Goal: Information Seeking & Learning: Find contact information

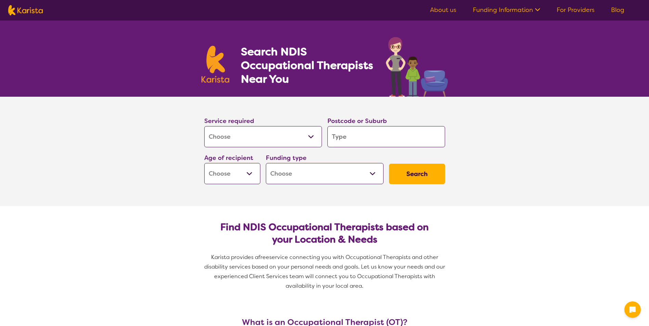
select select "[MEDICAL_DATA]"
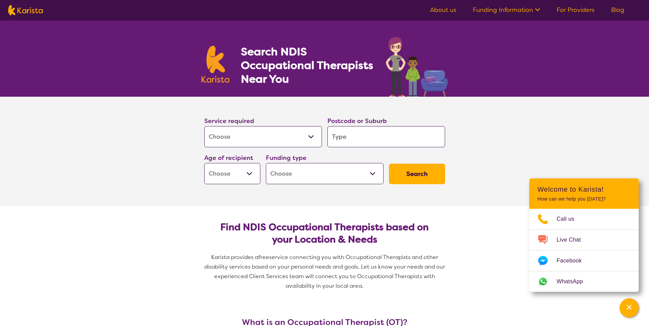
click at [372, 138] on input "search" at bounding box center [387, 136] width 118 height 21
paste input "Draft email to client following up on whether she has contacted St Elmo Medical…"
type input "Draft email to client following up on whether she has contacted St Elmo Medical…"
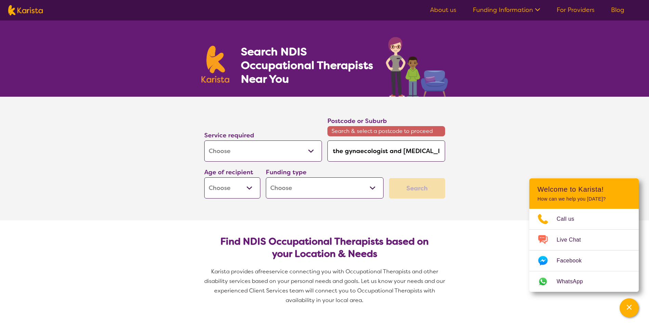
type input "Draft email to client following up on whether she has contacted St Elmo Medical…"
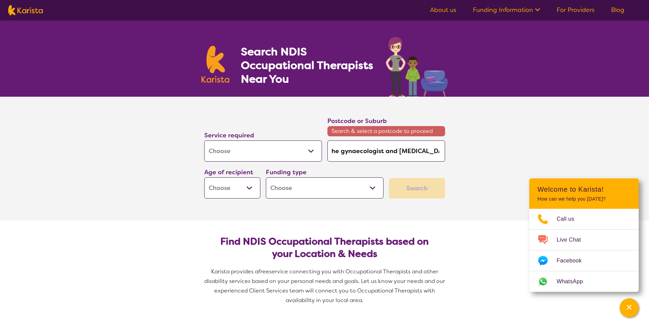
type input "Draft email to client following up on whether she has contacted St Elmo Medical…"
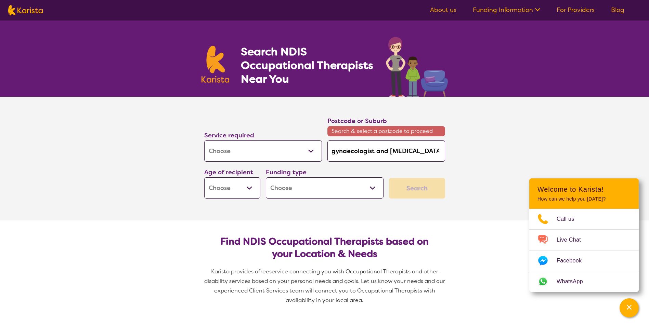
type input "Draft email to client following up on whether she has contacted St Elmo Medical…"
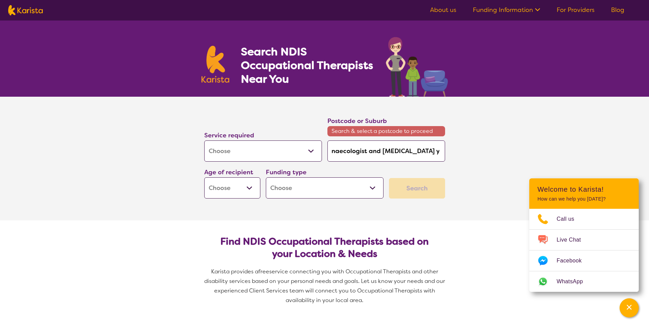
type input "Draft email to client following up on whether she has contacted St Elmo Medical…"
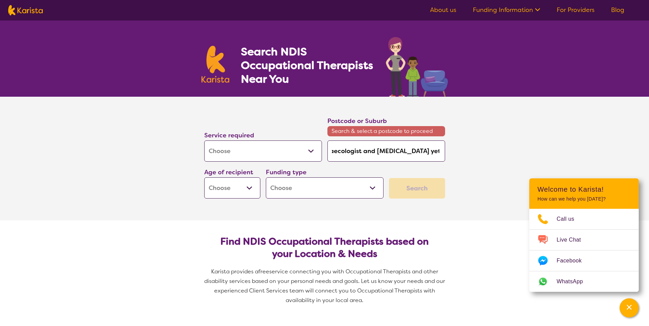
scroll to position [0, 642]
type input "Draft email to client following up on whether she has contacted St Elmo Medical…"
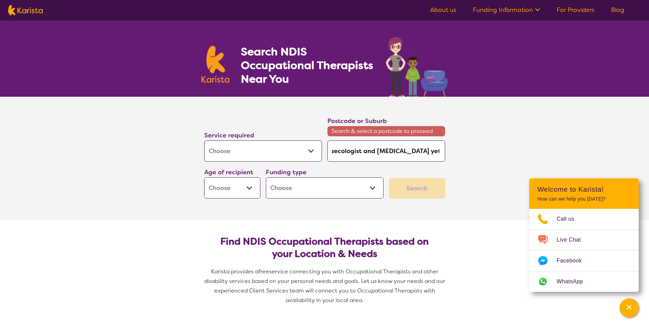
type input "Draft email to client following up on whether she has contacted St Elmo Medical…"
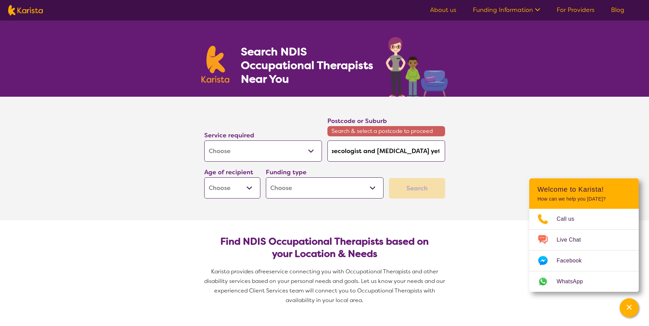
type input "Draft email to client following up on whether she has contacted St Elmo Medical…"
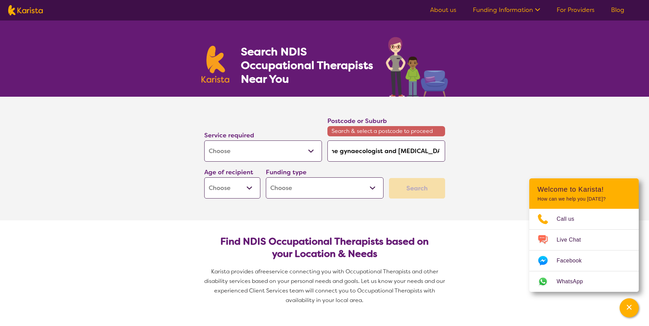
type input "Draft email to client following up on whether she has contacted St Elmo Medical…"
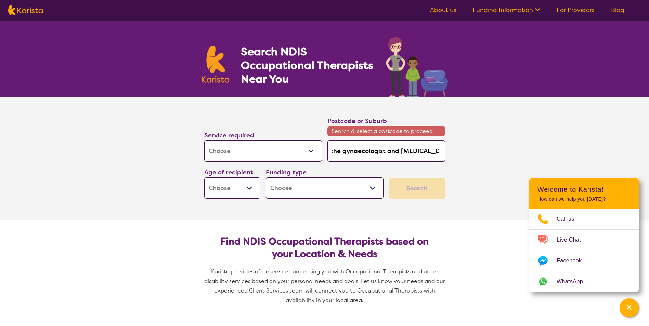
type input "Draft email to client following up on whether she has contacted St Elmo Medical…"
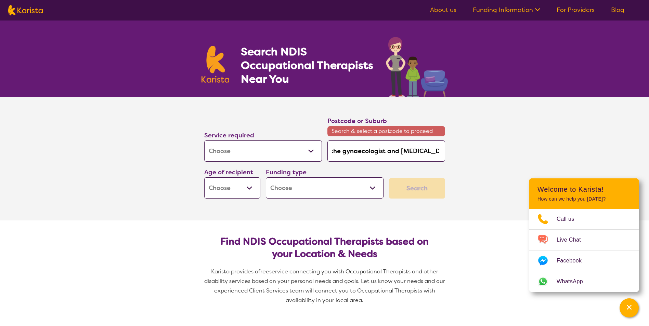
type input "Draft email to client following up on whether she has contacted St Elmo Medical…"
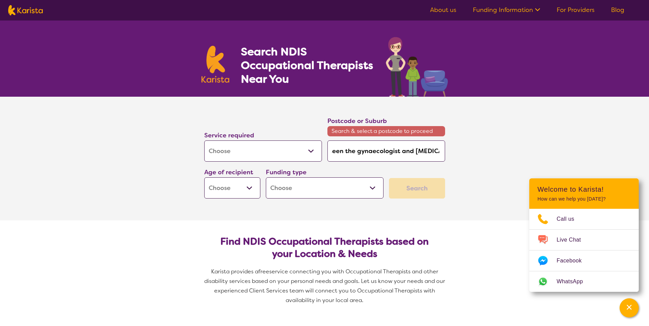
type input "Draft email to client following up on whether she has contacted St Elmo Medical…"
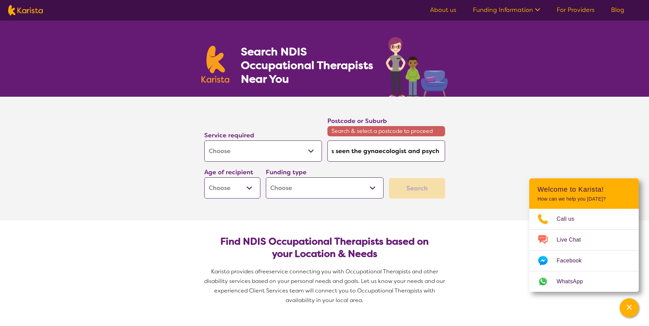
type input "Draft email to client following up on whether she has contacted St Elmo Medical…"
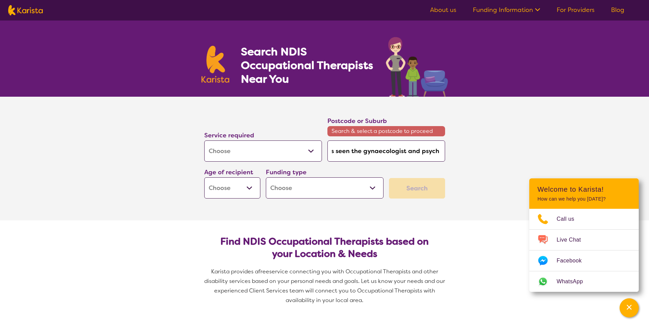
type input "Draft email to client following up on whether she has contacted St Elmo Medical…"
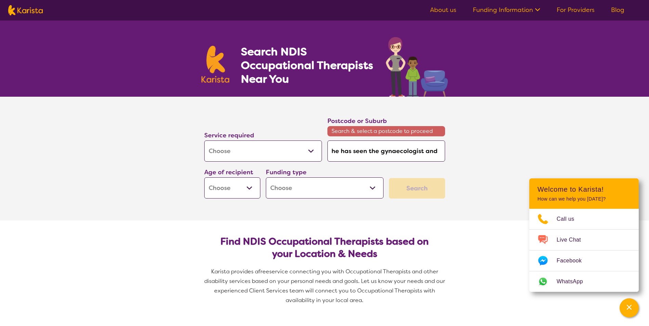
type input "Draft email to client following up on whether she has contacted St Elmo Medical…"
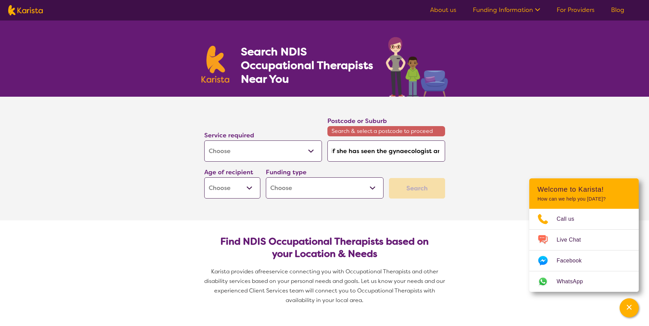
type input "Draft email to client following up on whether she has contacted St Elmo Medical…"
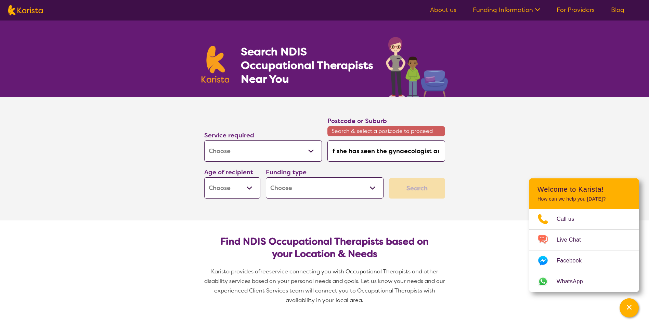
type input "Draft email to client following up on whether she has contacted St Elmo Medical…"
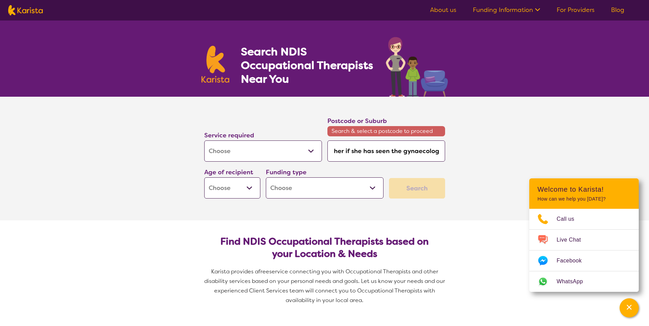
type input "Draft email to client following up on whether she has contacted St Elmo Medical…"
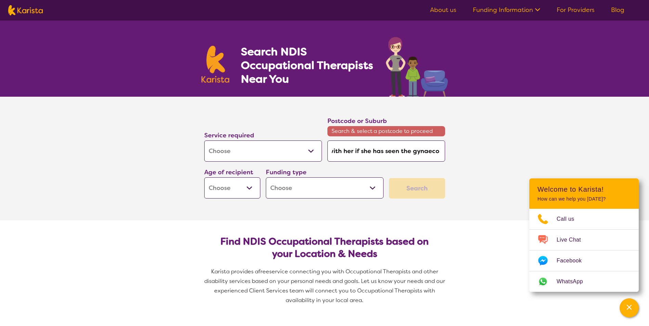
type input "Draft email to client following up on whether she has contacted St Elmo Medical…"
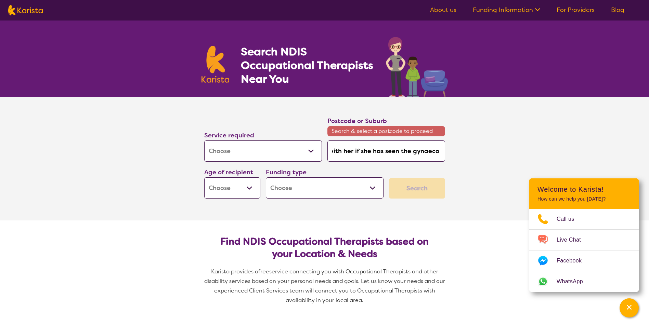
type input "Draft email to client following up on whether she has contacted St Elmo Medical…"
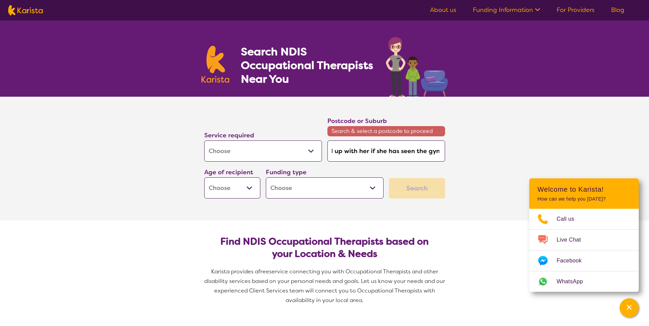
type input "Draft email to client following up on whether she has contacted St Elmo Medical…"
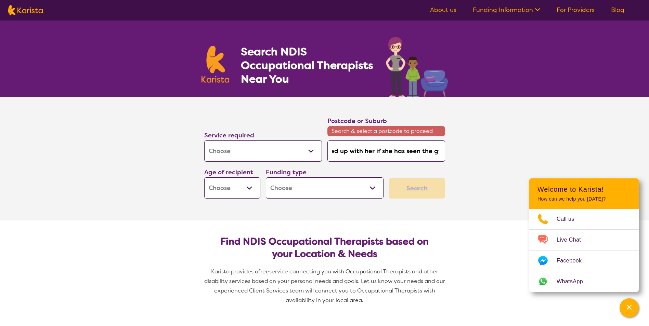
type input "Draft email to client following up on whether she has contacted St Elmo Medical…"
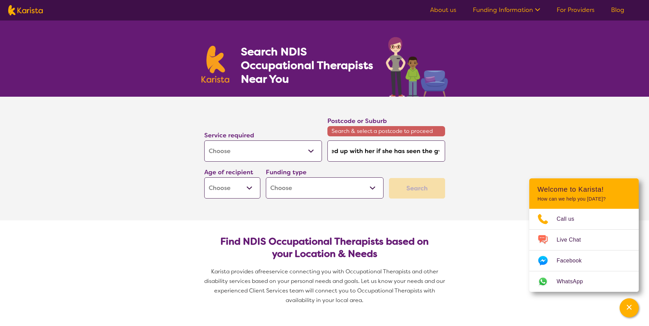
type input "Draft email to client following up on whether she has contacted St Elmo Medical…"
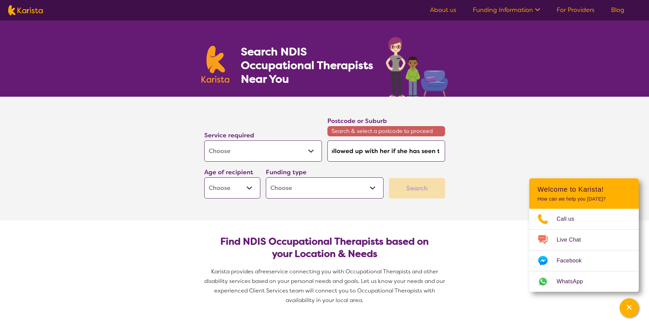
type input "Draft email to client following up on whether she has contacted St Elmo Medical…"
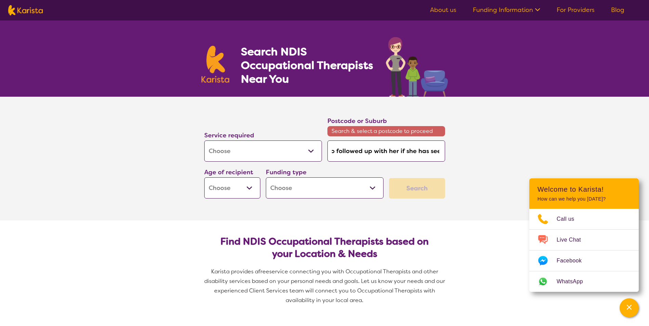
type input "Draft email to client following up on whether she has contacted St Elmo Medical…"
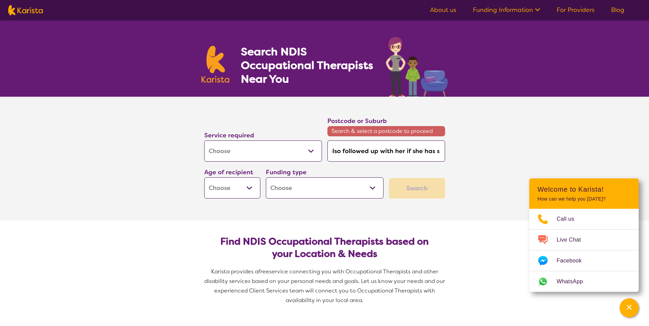
type input "Draft email to client following up on whether she has contacted St Elmo Medical…"
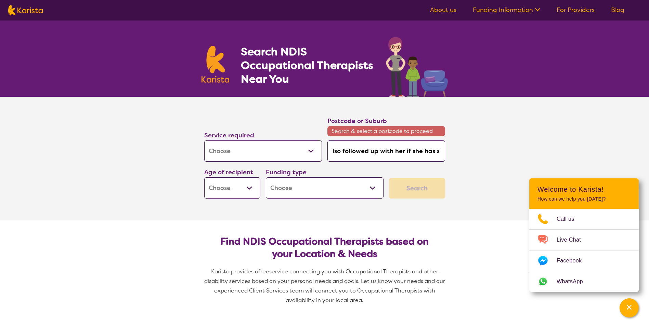
type input "Draft email to client following up on whether she has contacted St Elmo Medical…"
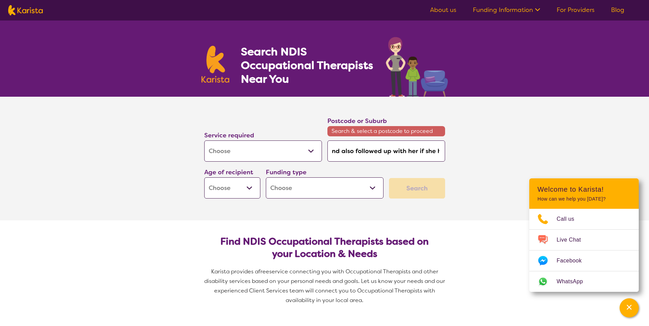
type input "Draft email to client following up on whether she has contacted St Elmo Medical…"
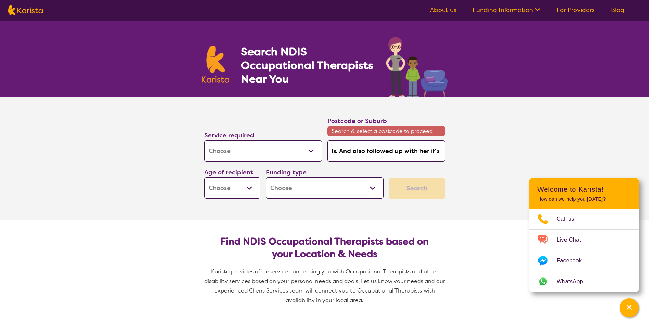
type input "Draft email to client following up on whether she has contacted St Elmo Medical…"
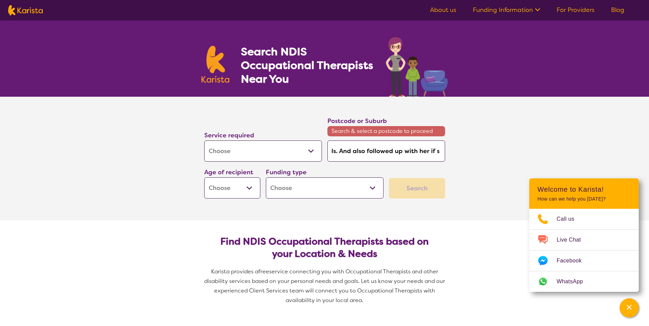
type input "Draft email to client following up on whether she has contacted St Elmo Medical…"
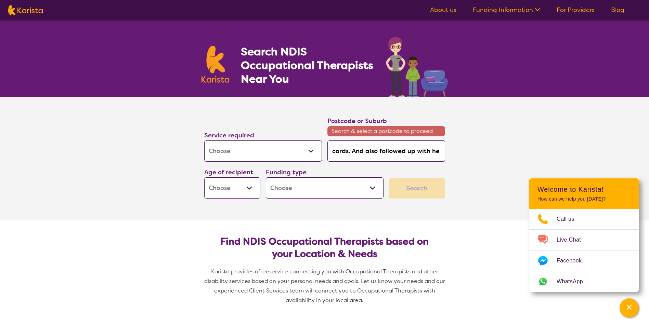
type input "Draft email to client following up on whether she has contacted St Elmo Medical…"
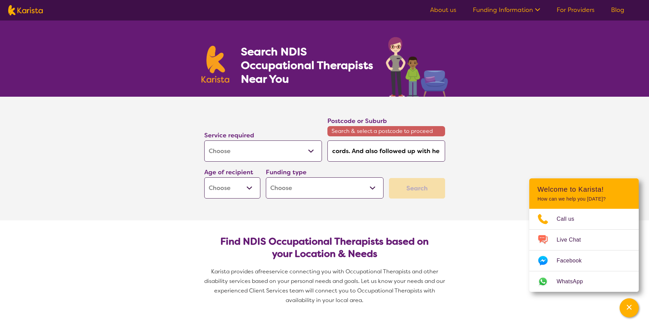
type input "Draft email to client following up on whether she has contacted St Elmo Medical…"
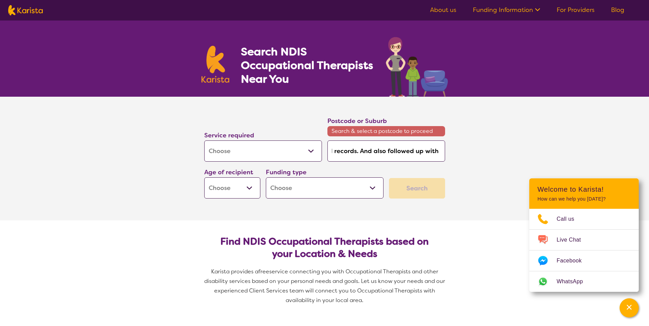
type input "Draft email to client following up on whether she has contacted St Elmo Medical…"
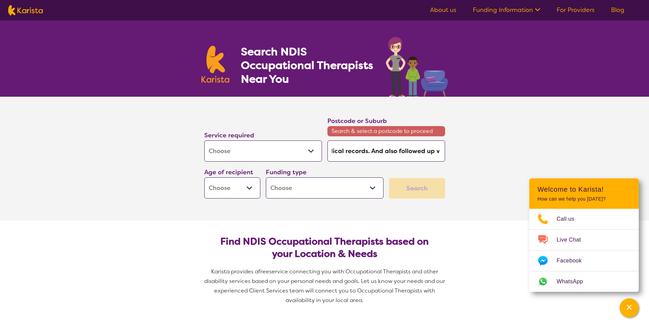
type input "Draft email to client following up on whether she has contacted St Elmo Medical…"
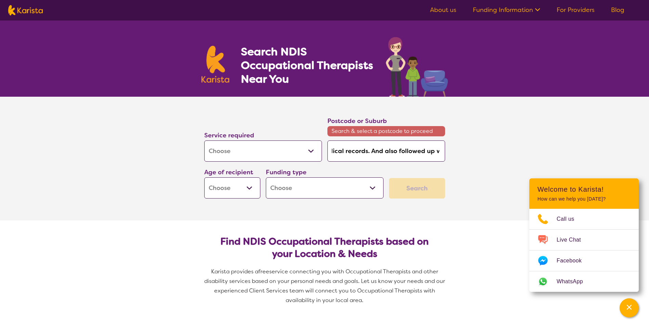
type input "Draft email to client following up on whether she has contacted St Elmo Medical…"
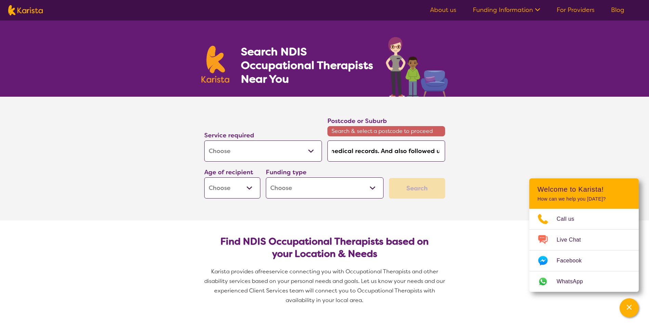
type input "Draft email to client following up on whether she has contacted St Elmo Medical…"
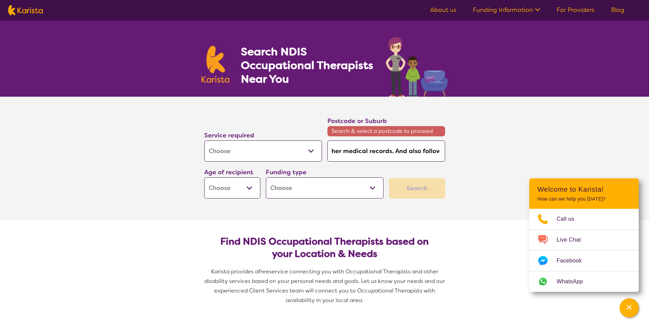
type input "Draft email to client following up on whether she has contacted St Elmo Medical…"
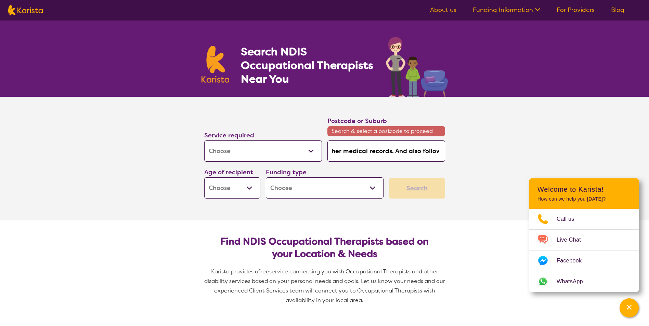
type input "Draft email to client following up on whether she has contacted St Elmo Medical…"
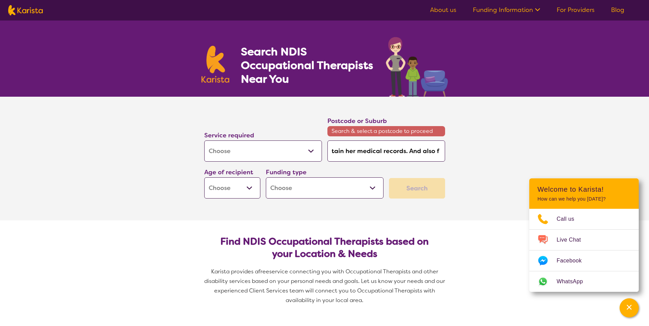
type input "Draft email to client following up on whether she has contacted St Elmo Medical…"
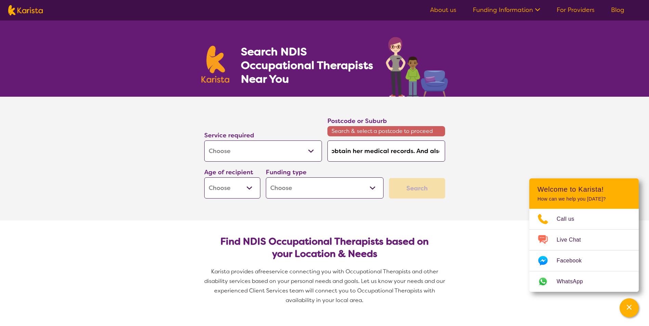
type input "Draft email to client following up on whether she has contacted St Elmo Medical…"
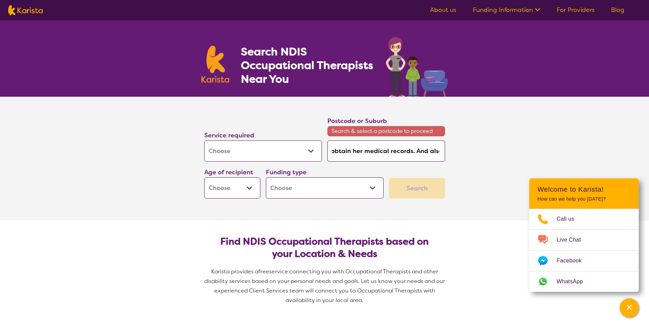
type input "Draft email to client following up on whether she has contacted St Elmo Medical…"
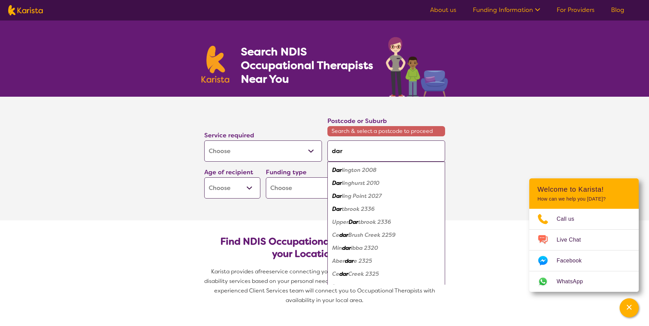
click at [368, 185] on em "linghurst 2010" at bounding box center [361, 183] width 38 height 7
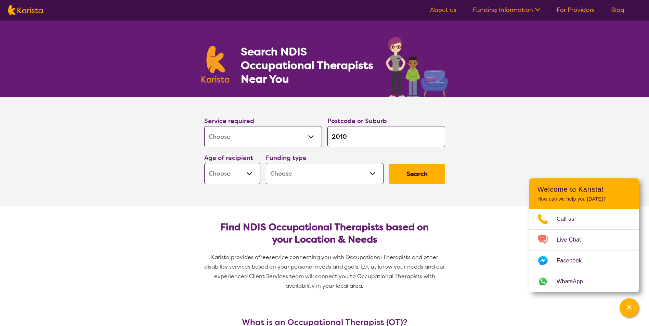
click at [420, 182] on button "Search" at bounding box center [417, 174] width 56 height 21
click at [242, 170] on select "Early Childhood - 0 to 9 Child - 10 to 11 Adolescent - 12 to 17 Adult - 18 to 6…" at bounding box center [232, 173] width 56 height 21
click at [204, 163] on select "Early Childhood - 0 to 9 Child - 10 to 11 Adolescent - 12 to 17 Adult - 18 to 6…" at bounding box center [232, 173] width 56 height 21
click at [368, 171] on select "Home Care Package (HCP) National Disability Insurance Scheme (NDIS) I don't know" at bounding box center [325, 173] width 118 height 21
click at [266, 163] on select "Home Care Package (HCP) National Disability Insurance Scheme (NDIS) I don't know" at bounding box center [325, 173] width 118 height 21
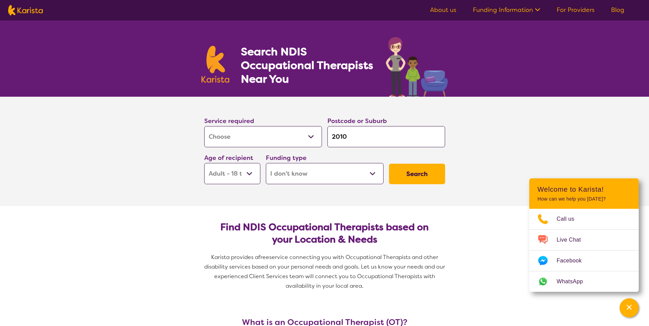
click at [419, 174] on button "Search" at bounding box center [417, 174] width 56 height 21
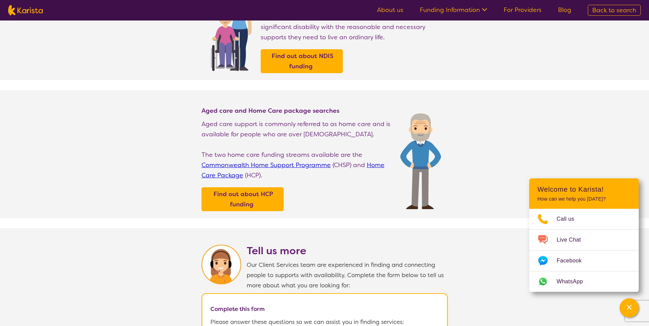
scroll to position [68, 0]
